Goal: Transaction & Acquisition: Book appointment/travel/reservation

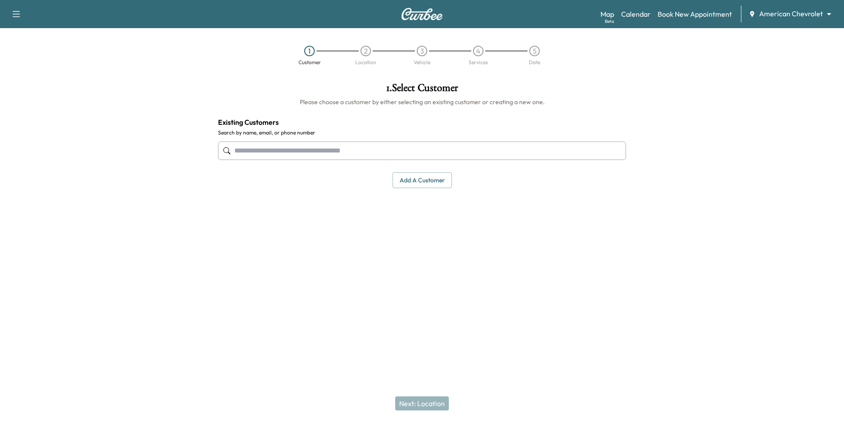
click at [794, 13] on body "Support Log Out Map Beta Calendar Book New Appointment American Chevrolet *****…" at bounding box center [422, 210] width 844 height 421
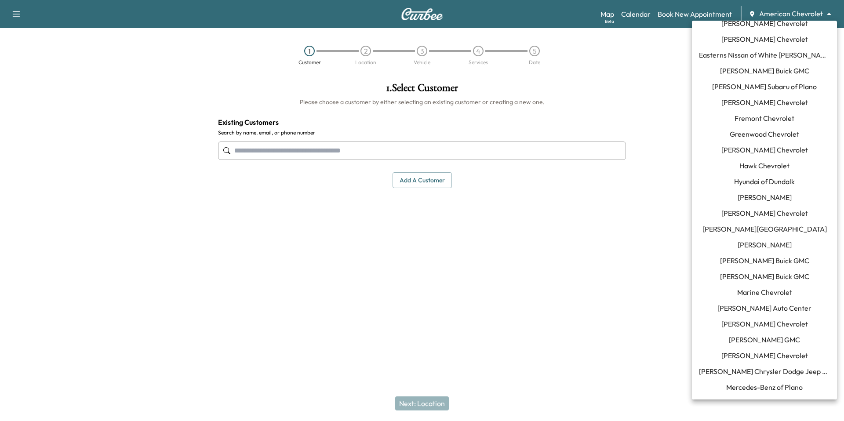
scroll to position [289, 0]
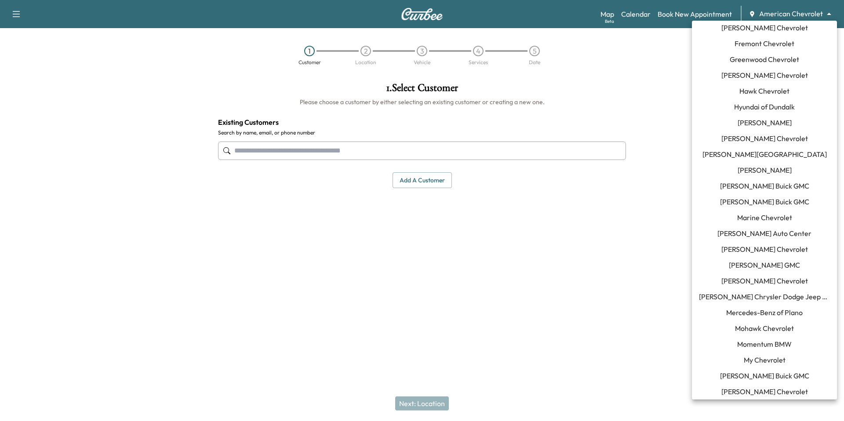
click at [789, 341] on span "Momentum BMW" at bounding box center [764, 344] width 55 height 11
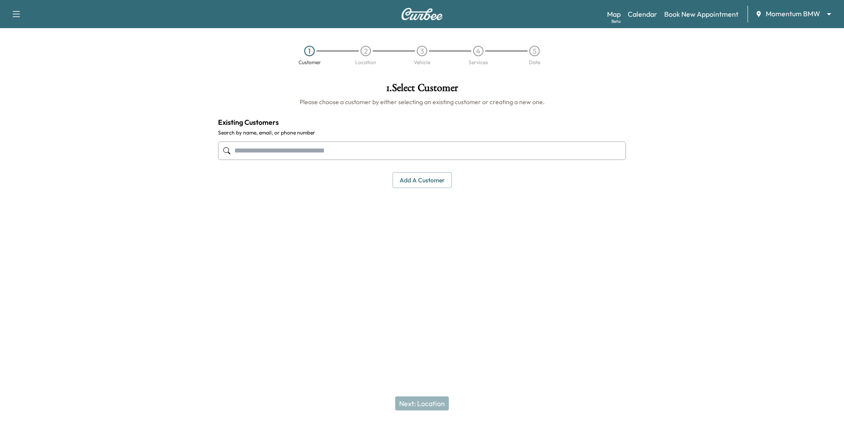
click at [381, 146] on input "text" at bounding box center [422, 151] width 408 height 18
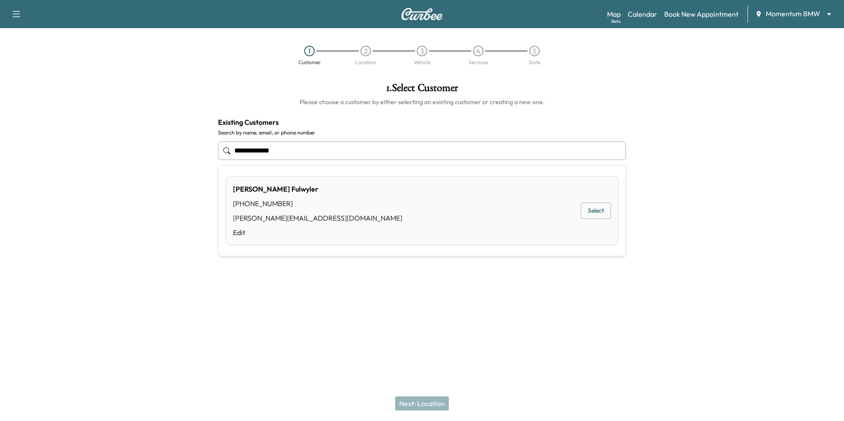
click at [509, 213] on div "[PERSON_NAME] [PHONE_NUMBER] [PERSON_NAME][EMAIL_ADDRESS][DOMAIN_NAME] Edit Sel…" at bounding box center [422, 210] width 393 height 69
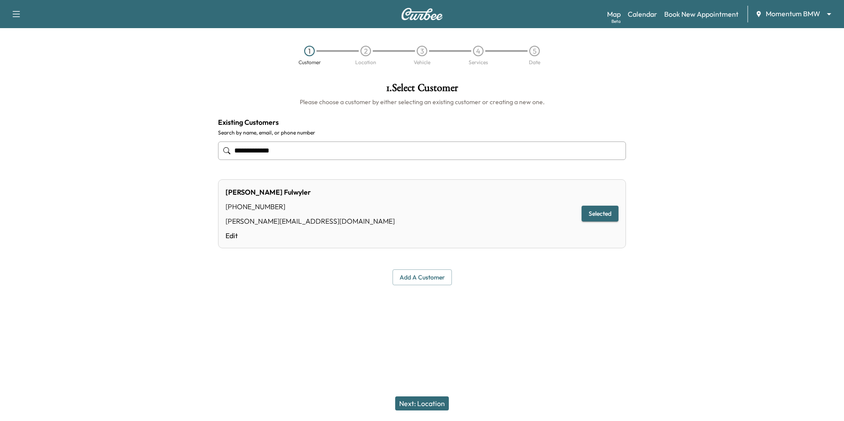
type input "**********"
click at [409, 417] on div "Next: Location" at bounding box center [422, 403] width 844 height 35
click at [410, 411] on div "Next: Location" at bounding box center [422, 403] width 844 height 35
click at [411, 409] on button "Next: Location" at bounding box center [422, 404] width 54 height 14
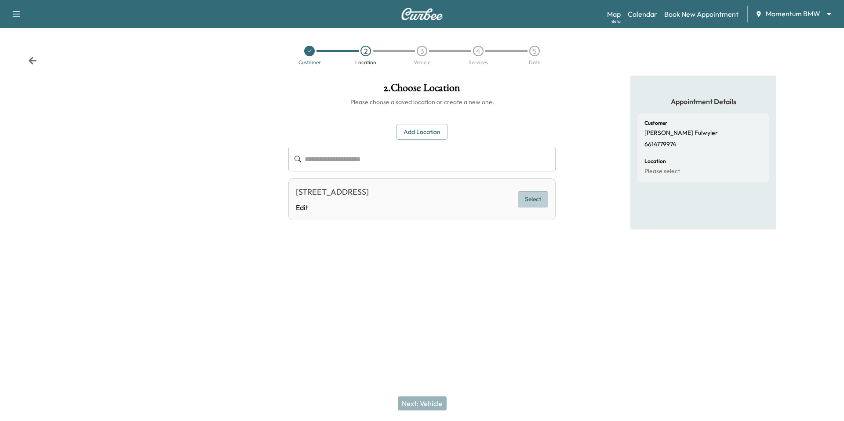
click at [534, 200] on button "Select" at bounding box center [533, 199] width 30 height 16
click at [418, 408] on button "Next: Vehicle" at bounding box center [422, 404] width 49 height 14
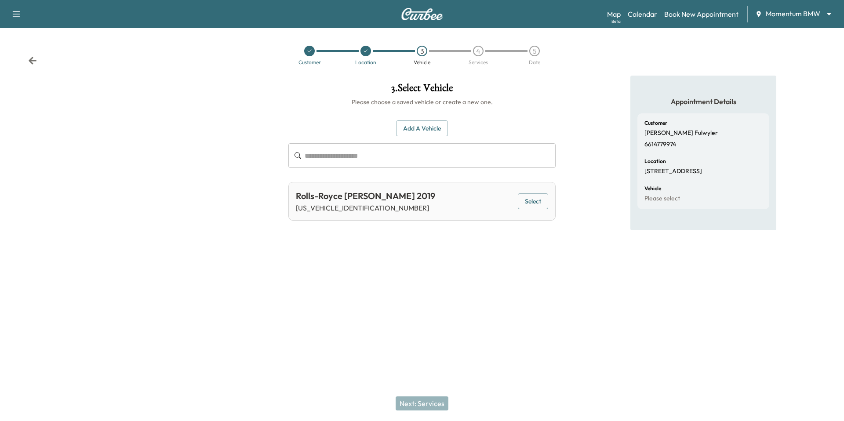
drag, startPoint x: 518, startPoint y: 201, endPoint x: 520, endPoint y: 206, distance: 5.3
click at [518, 202] on button "Select" at bounding box center [533, 201] width 30 height 16
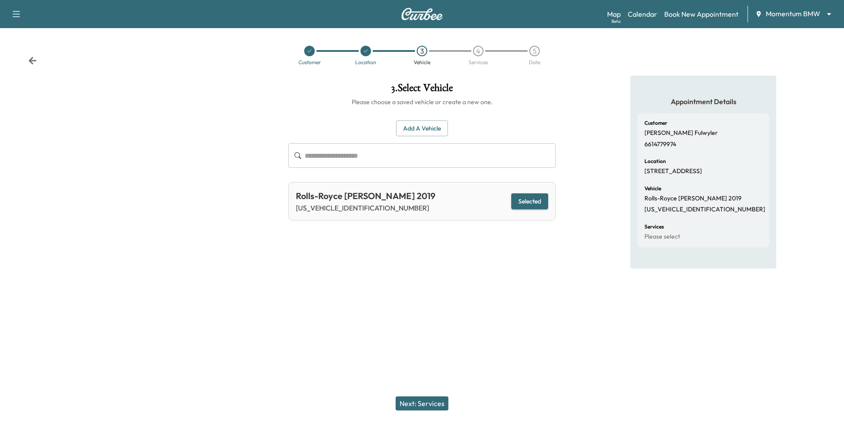
click at [426, 407] on button "Next: Services" at bounding box center [422, 404] width 53 height 14
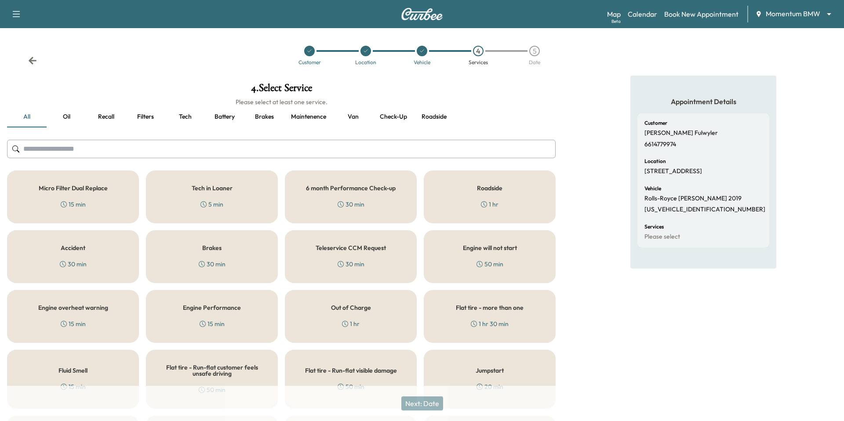
drag, startPoint x: 309, startPoint y: 205, endPoint x: 320, endPoint y: 236, distance: 33.0
click at [309, 205] on div "6 month Performance Check-up 30 min" at bounding box center [351, 197] width 132 height 53
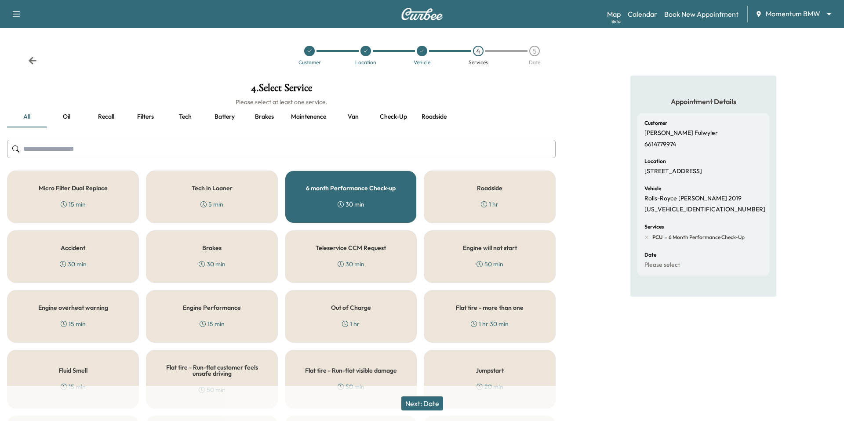
drag, startPoint x: 422, startPoint y: 406, endPoint x: 424, endPoint y: 387, distance: 19.5
click at [422, 405] on button "Next: Date" at bounding box center [423, 404] width 42 height 14
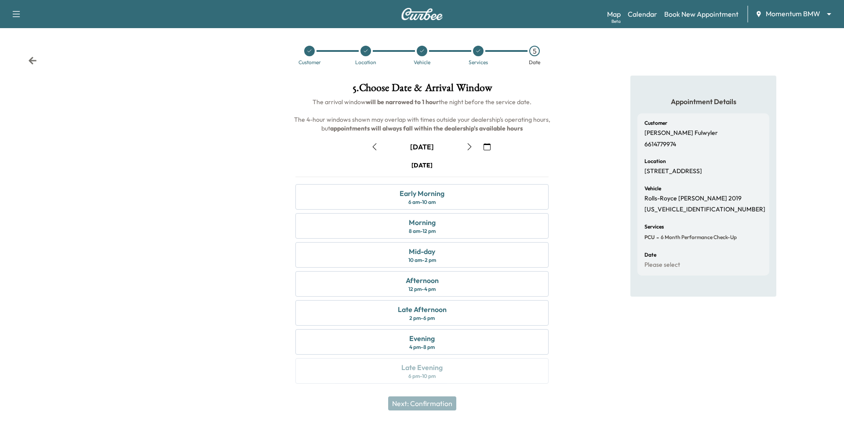
click at [484, 149] on icon "button" at bounding box center [487, 146] width 7 height 7
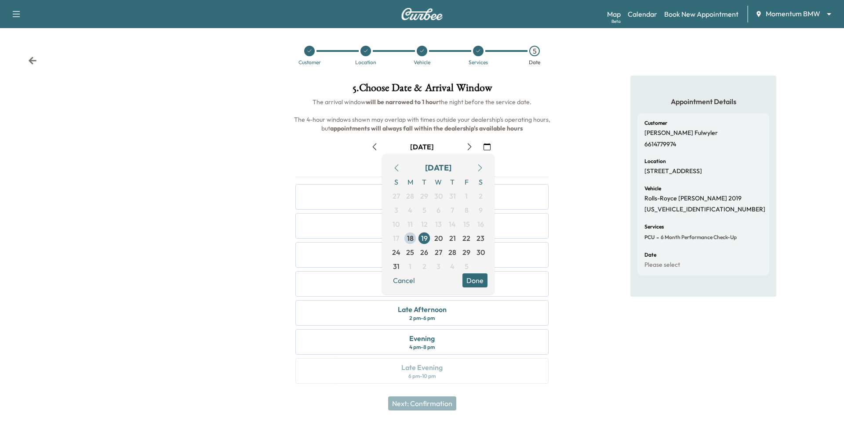
click at [481, 171] on icon "button" at bounding box center [480, 167] width 7 height 7
click at [437, 234] on span "24" at bounding box center [438, 238] width 8 height 11
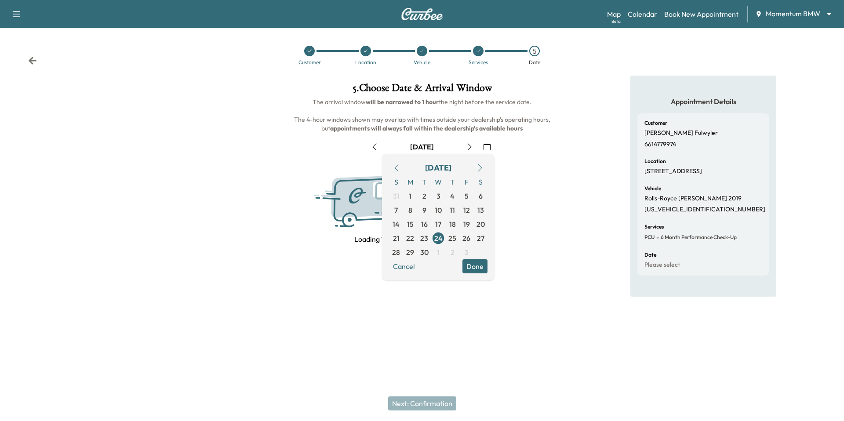
click at [474, 270] on button "Done" at bounding box center [475, 266] width 25 height 14
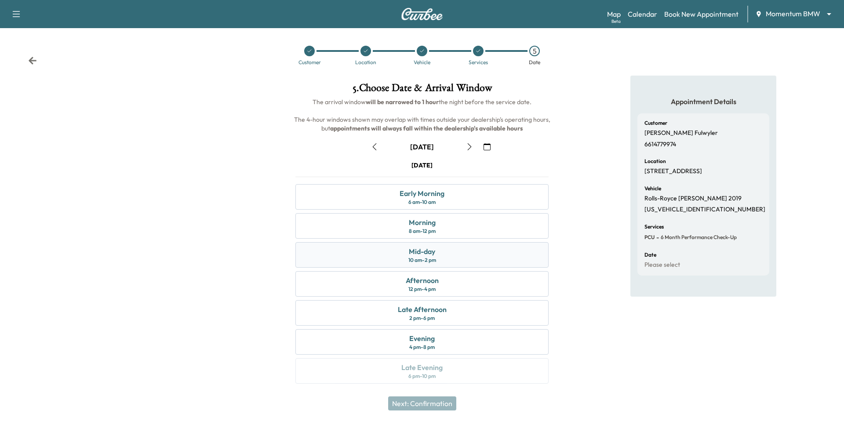
click at [469, 257] on div "Mid-day 10 am - 2 pm" at bounding box center [422, 255] width 253 height 26
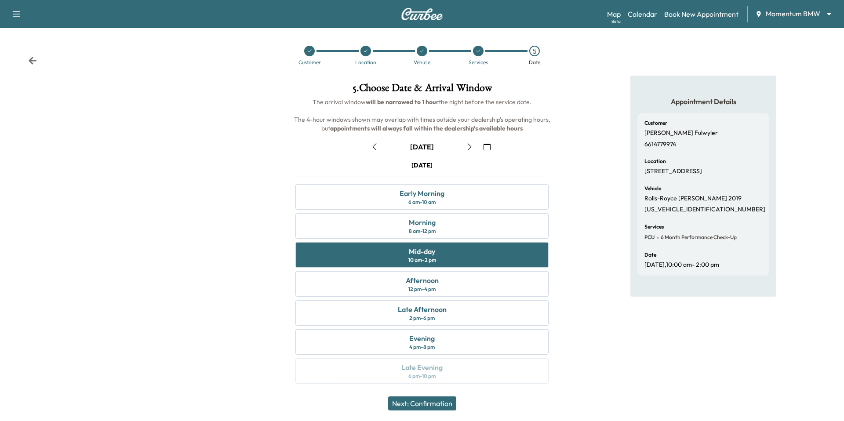
click at [446, 410] on button "Next: Confirmation" at bounding box center [422, 404] width 68 height 14
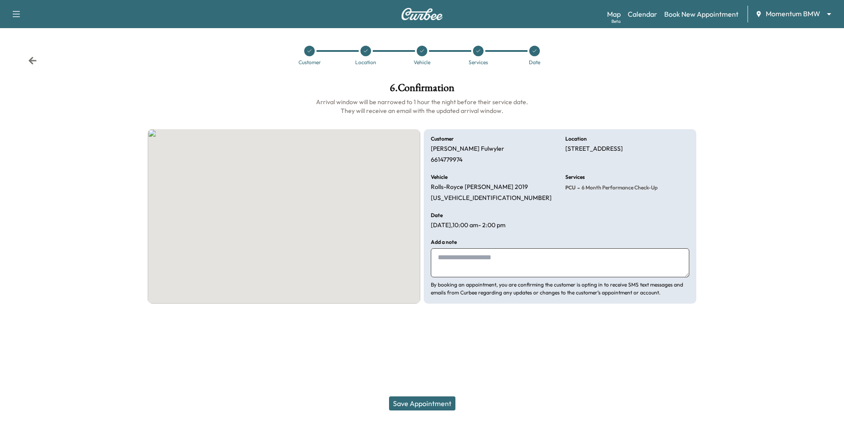
click at [444, 409] on button "Save Appointment" at bounding box center [422, 404] width 66 height 14
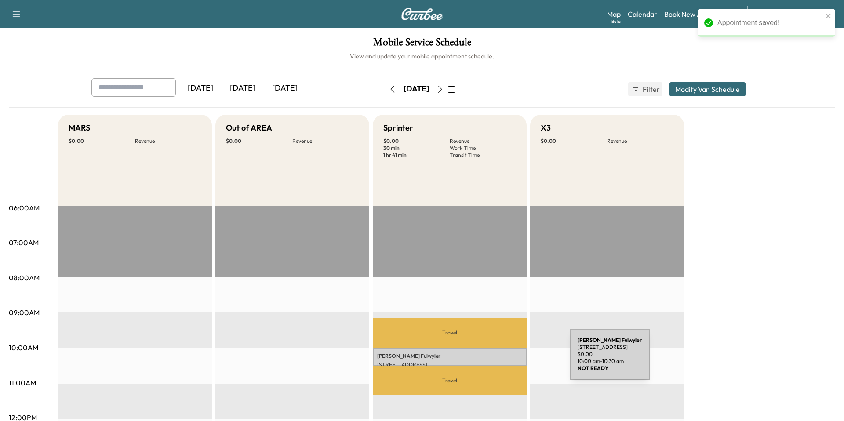
click at [502, 361] on p "[STREET_ADDRESS]" at bounding box center [449, 364] width 145 height 7
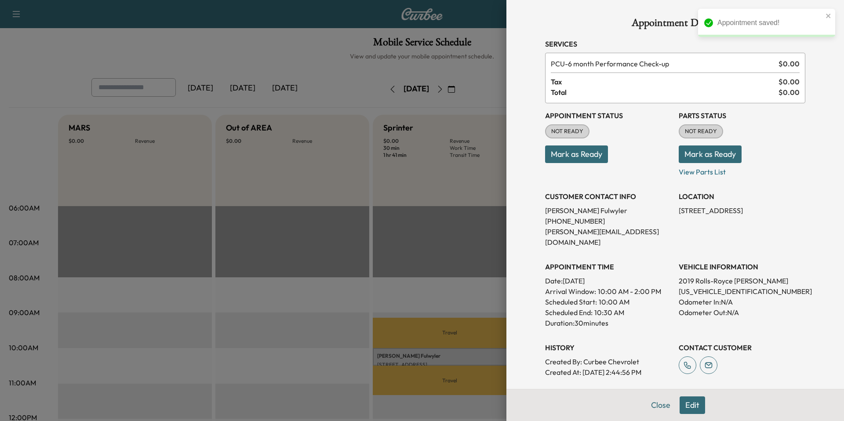
click at [700, 411] on button "Edit" at bounding box center [693, 406] width 26 height 18
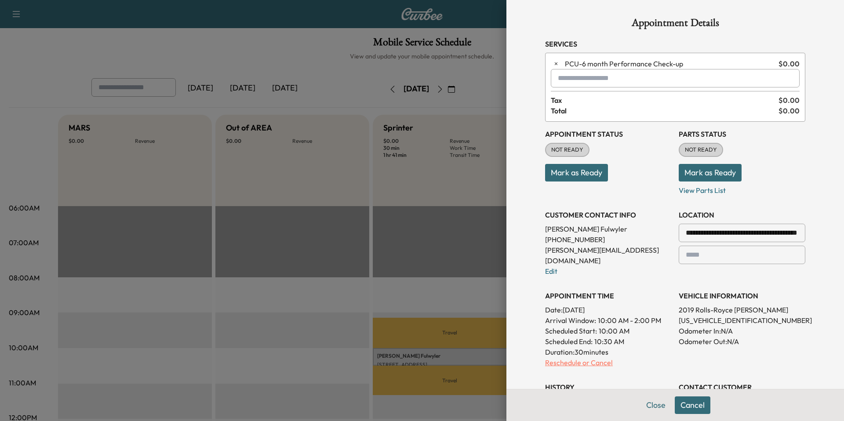
click at [588, 358] on p "Reschedule or Cancel" at bounding box center [608, 363] width 127 height 11
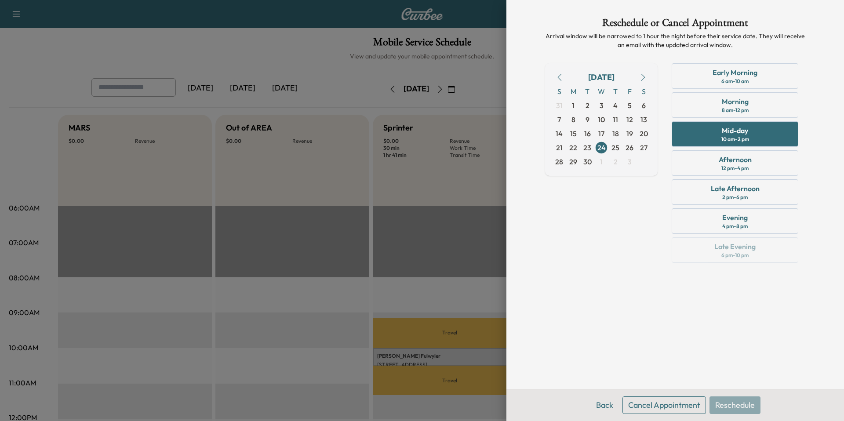
click at [678, 405] on button "Cancel Appointment" at bounding box center [665, 406] width 84 height 18
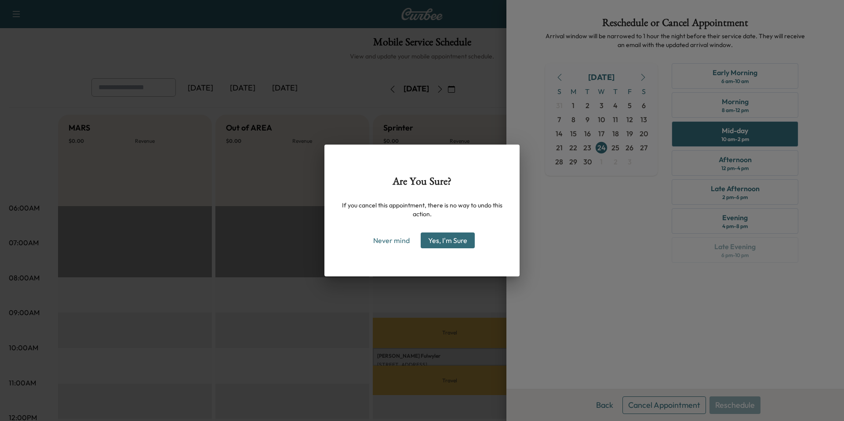
click at [433, 241] on button "Yes, I'm Sure" at bounding box center [448, 241] width 54 height 16
